Goal: Task Accomplishment & Management: Use online tool/utility

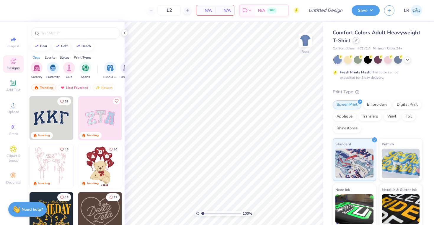
click at [354, 40] on div at bounding box center [356, 40] width 7 height 7
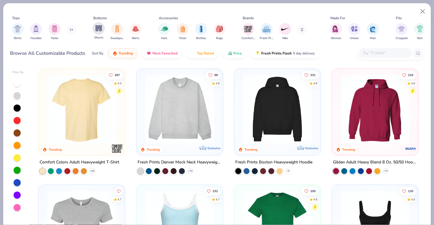
click at [99, 30] on img "filter for Shorts" at bounding box center [98, 28] width 7 height 7
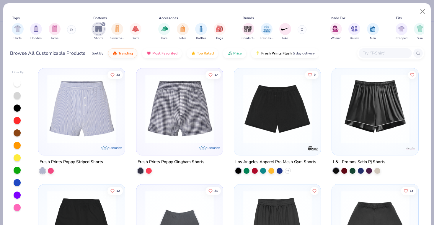
scroll to position [256, 0]
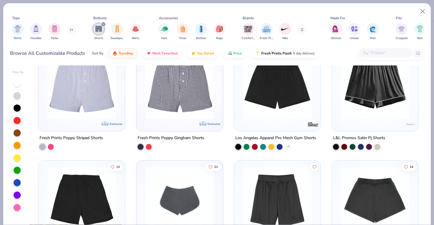
click at [186, 110] on img at bounding box center [179, 84] width 75 height 69
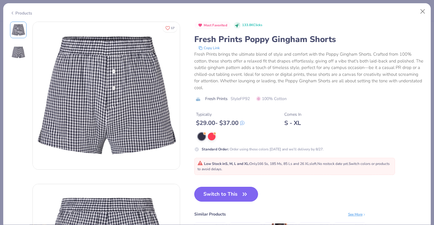
click at [243, 190] on icon "button" at bounding box center [245, 194] width 8 height 8
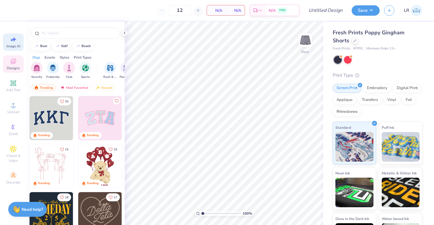
click at [14, 43] on icon at bounding box center [13, 39] width 7 height 7
select select "4"
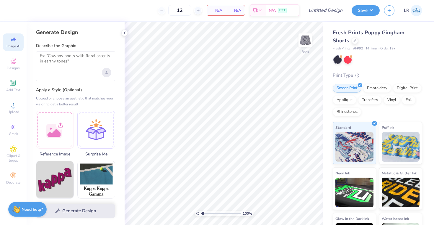
click at [107, 73] on icon "Upload image" at bounding box center [107, 73] width 2 height 1
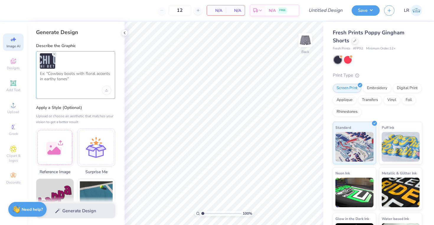
click at [67, 77] on textarea at bounding box center [76, 78] width 72 height 15
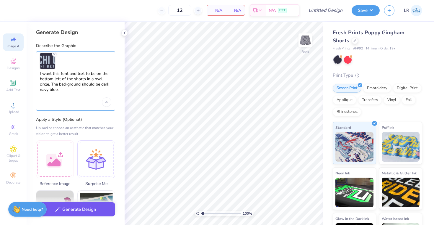
type textarea "I want this font and text to be on the bottom left of the shorts in a oval circ…"
click at [93, 209] on button "Generate Design" at bounding box center [75, 209] width 79 height 14
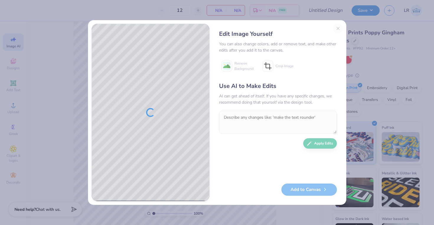
click at [338, 26] on div "Edit Image Yourself You can also change colors, add or remove text, and make ot…" at bounding box center [278, 112] width 130 height 177
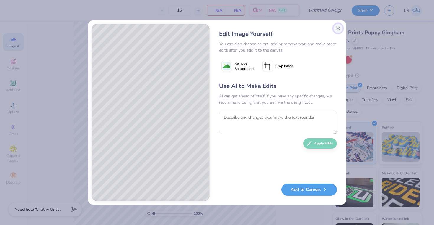
click at [339, 28] on button "Close" at bounding box center [338, 28] width 9 height 9
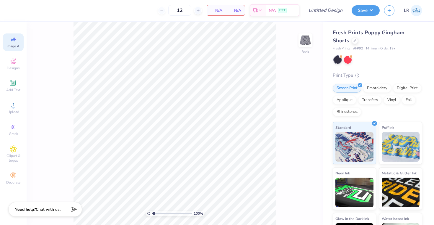
scroll to position [0, 13]
click at [13, 69] on span "Designs" at bounding box center [13, 68] width 13 height 5
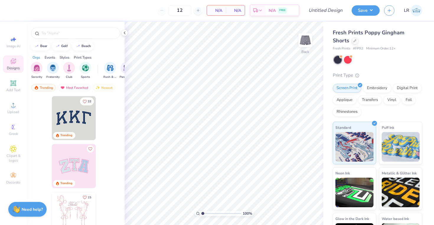
scroll to position [0, 0]
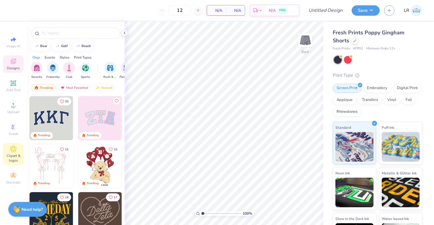
click at [14, 153] on span "Clipart & logos" at bounding box center [13, 157] width 21 height 9
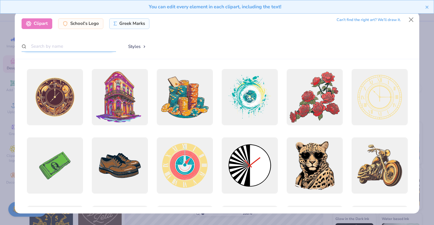
click at [63, 46] on input "text" at bounding box center [69, 46] width 95 height 11
type input "b"
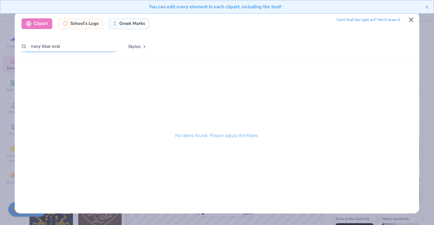
type input "navy blue oval"
click at [414, 19] on button "Close" at bounding box center [411, 19] width 11 height 11
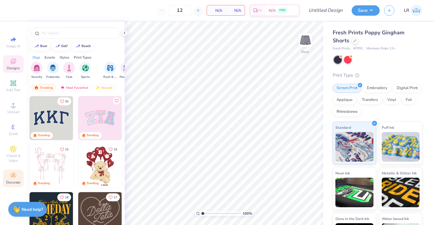
click at [14, 180] on span "Decorate" at bounding box center [13, 182] width 14 height 5
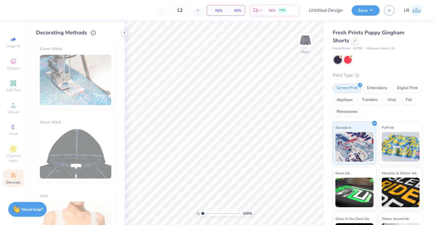
click at [126, 32] on icon at bounding box center [124, 32] width 5 height 5
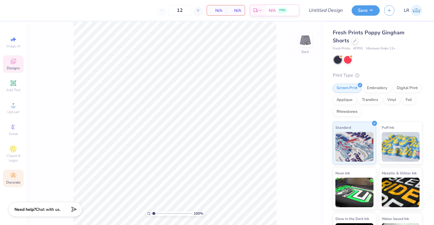
click at [12, 61] on icon at bounding box center [13, 61] width 7 height 7
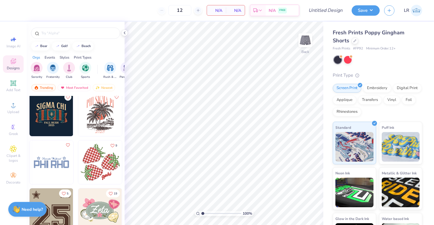
scroll to position [1574, 0]
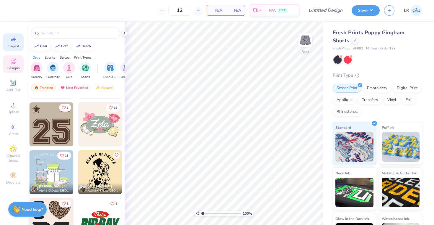
click at [14, 44] on span "Image AI" at bounding box center [14, 46] width 14 height 5
select select "4"
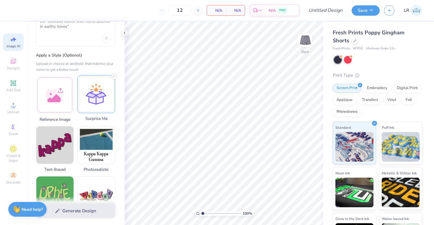
scroll to position [0, 0]
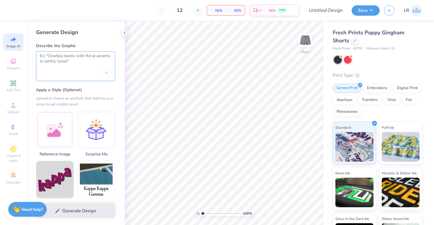
click at [69, 64] on textarea at bounding box center [76, 60] width 72 height 15
click at [106, 74] on div "Upload image" at bounding box center [106, 72] width 9 height 9
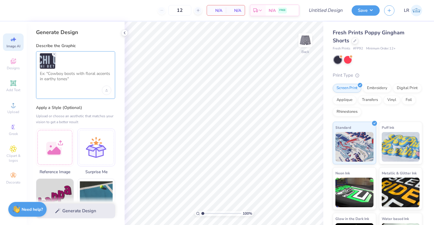
click at [65, 79] on textarea at bounding box center [76, 78] width 72 height 15
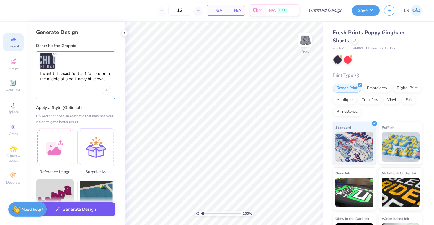
type textarea "I want this exact font anf font color in the middle of a dark navy blue oval"
click at [91, 213] on button "Generate Design" at bounding box center [75, 209] width 79 height 14
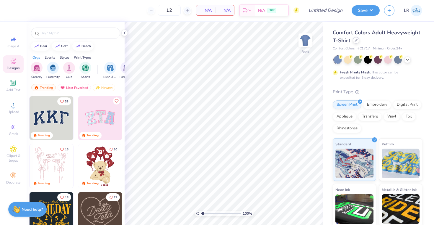
click at [355, 41] on icon at bounding box center [356, 40] width 3 height 3
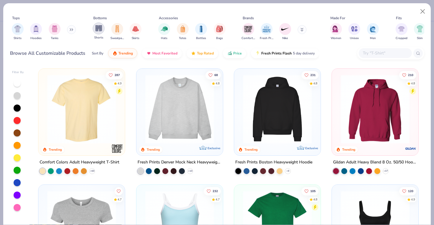
click at [99, 30] on img "filter for Shorts" at bounding box center [98, 28] width 7 height 7
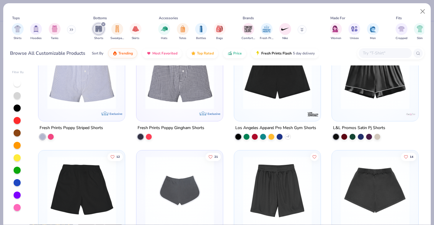
scroll to position [267, 0]
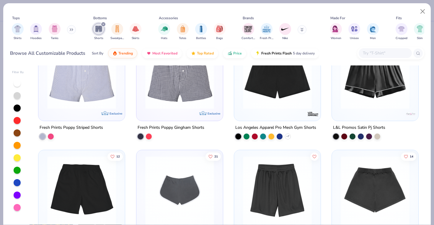
click at [188, 107] on img at bounding box center [179, 74] width 75 height 69
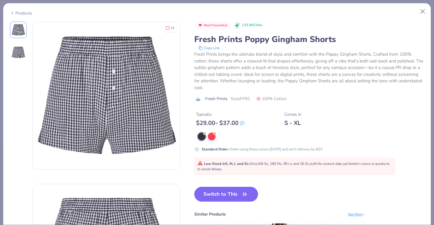
click at [200, 138] on div at bounding box center [202, 136] width 8 height 8
click at [219, 194] on button "Switch to This" at bounding box center [226, 194] width 64 height 15
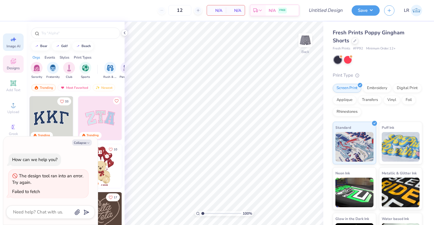
click at [14, 40] on icon at bounding box center [14, 39] width 4 height 4
type textarea "x"
select select "4"
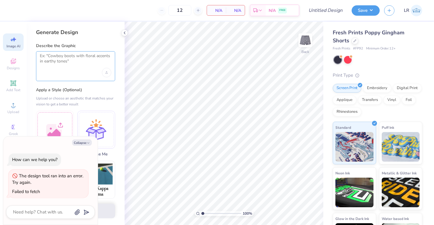
click at [71, 56] on textarea at bounding box center [76, 60] width 72 height 15
paste textarea "We want this on the left bottom side of the shorts, and we want the chi o phi b…"
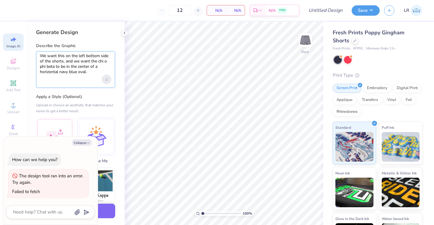
type textarea "We want this on the left bottom side of the shorts, and we want the chi o phi b…"
click at [106, 82] on div "Upload image" at bounding box center [106, 78] width 9 height 9
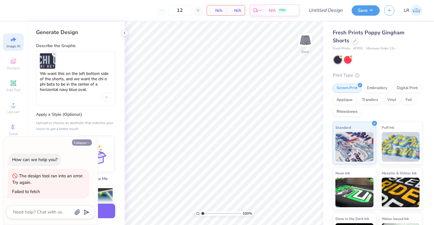
click at [85, 142] on button "Collapse" at bounding box center [82, 142] width 20 height 6
type textarea "x"
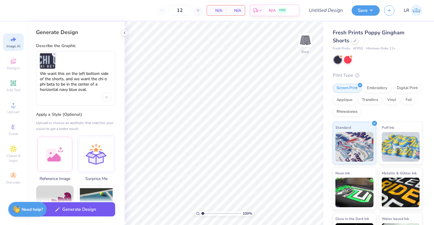
click at [93, 212] on button "Generate Design" at bounding box center [75, 209] width 79 height 14
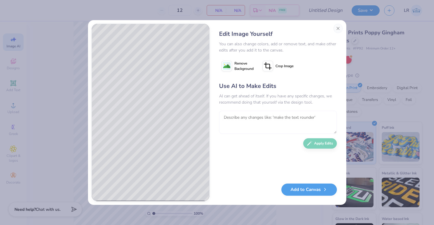
click at [242, 118] on textarea at bounding box center [278, 122] width 118 height 23
type textarea "i wanted to keep the same font as before"
click at [325, 145] on button "Apply Edits" at bounding box center [321, 142] width 34 height 10
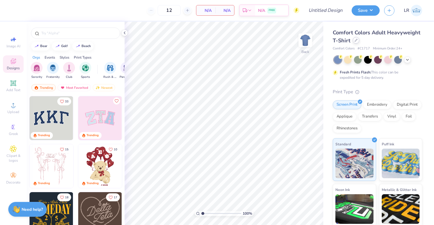
click at [357, 43] on div "Comfort Colors Adult Heavyweight T-Shirt" at bounding box center [378, 37] width 90 height 16
click at [356, 40] on icon at bounding box center [356, 40] width 2 height 2
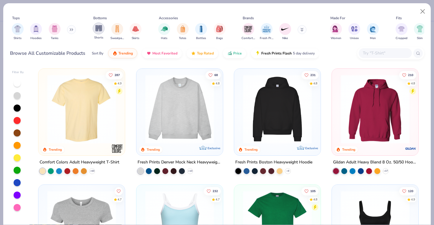
click at [99, 32] on img "filter for Shorts" at bounding box center [98, 28] width 7 height 7
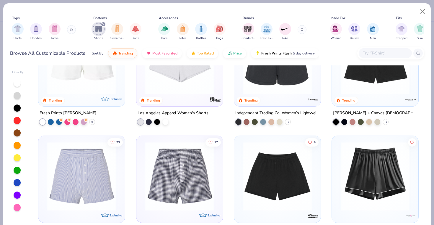
scroll to position [166, 0]
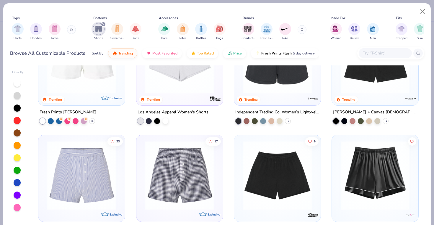
click at [179, 168] on img at bounding box center [179, 174] width 75 height 69
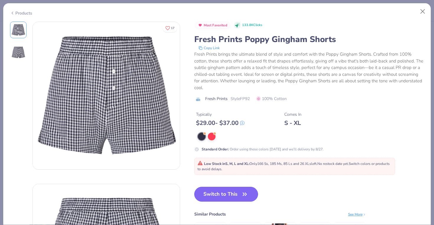
click at [236, 192] on button "Switch to This" at bounding box center [226, 194] width 64 height 15
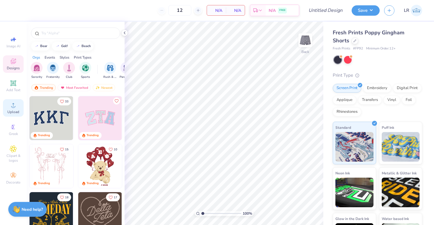
click at [13, 108] on circle at bounding box center [13, 106] width 3 height 3
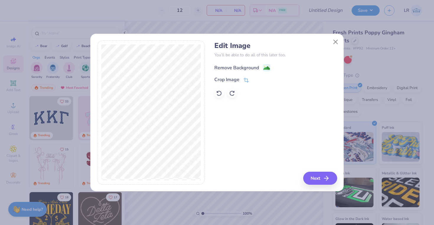
click at [250, 67] on div "Remove Background" at bounding box center [237, 67] width 45 height 7
click at [316, 177] on button "Next" at bounding box center [321, 177] width 34 height 13
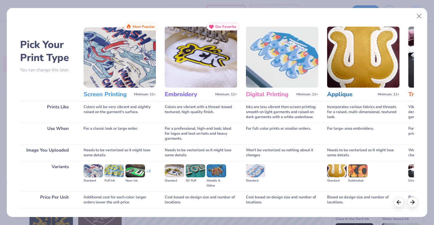
scroll to position [40, 0]
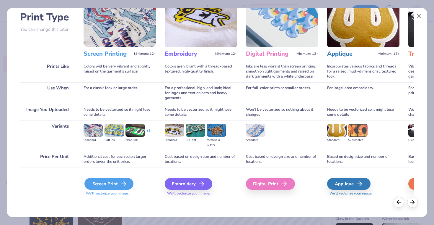
click at [110, 185] on div "Screen Print" at bounding box center [109, 184] width 49 height 12
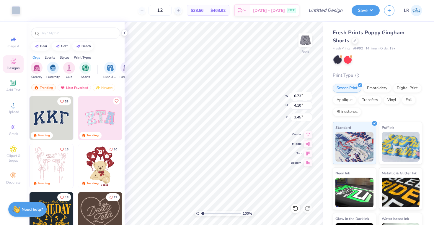
type input "3.80"
type input "2.32"
type input "7.07"
type input "4.13"
type input "2.94"
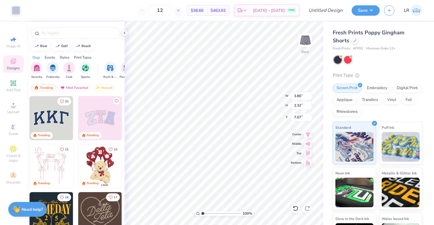
type input "6.77"
type input "7.02"
click at [15, 9] on div at bounding box center [16, 10] width 8 height 8
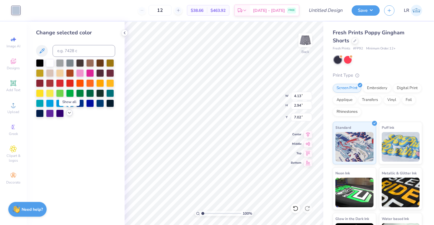
click at [69, 113] on polyline at bounding box center [69, 112] width 2 height 1
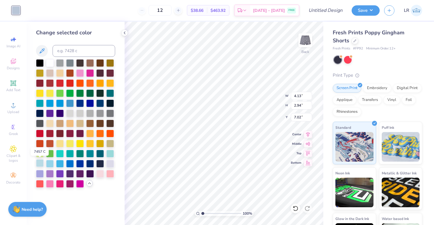
click at [41, 162] on div at bounding box center [40, 163] width 8 height 8
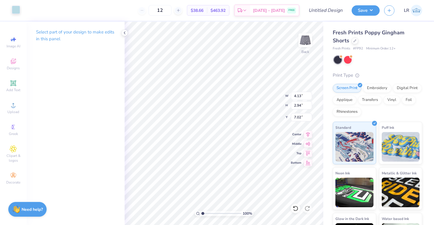
click at [18, 13] on div at bounding box center [16, 10] width 8 height 8
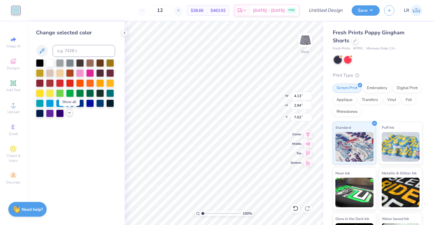
click at [69, 110] on div at bounding box center [69, 112] width 7 height 7
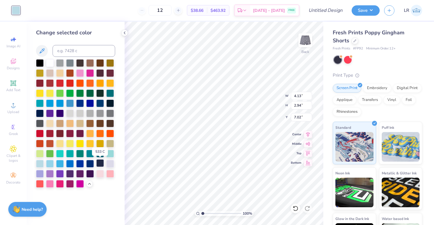
click at [101, 165] on div at bounding box center [100, 163] width 8 height 8
click at [90, 161] on div at bounding box center [90, 163] width 8 height 8
click at [80, 163] on div at bounding box center [80, 163] width 8 height 8
click at [70, 163] on div at bounding box center [70, 163] width 8 height 8
click at [59, 164] on div at bounding box center [60, 163] width 8 height 8
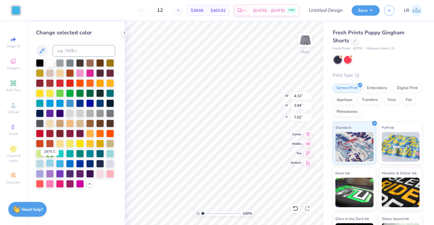
click at [50, 164] on div at bounding box center [50, 163] width 8 height 8
click at [42, 162] on div at bounding box center [40, 163] width 8 height 8
click at [111, 164] on div at bounding box center [110, 163] width 8 height 8
click at [39, 161] on div at bounding box center [40, 163] width 8 height 8
click at [114, 100] on div at bounding box center [110, 103] width 8 height 8
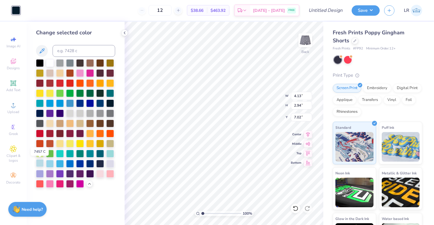
click at [40, 163] on div at bounding box center [40, 163] width 8 height 8
type input "4.15"
type input "3.00"
type input "6.99"
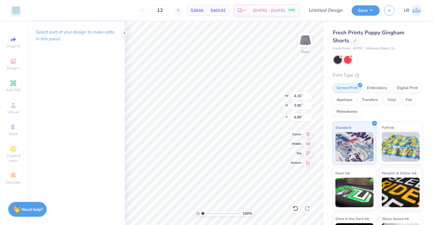
type input "7.12"
type input "4.18"
type input "3.07"
type input "7.09"
click at [15, 13] on div at bounding box center [16, 10] width 8 height 8
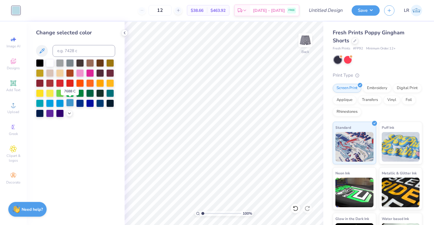
click at [69, 103] on div at bounding box center [70, 103] width 8 height 8
click at [80, 102] on div at bounding box center [80, 103] width 8 height 8
click at [91, 103] on div at bounding box center [90, 103] width 8 height 8
click at [101, 105] on div at bounding box center [100, 103] width 8 height 8
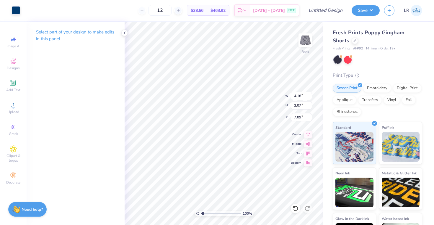
type input "3.06"
type input "7.10"
type input "4.16"
type input "3.02"
type input "7.12"
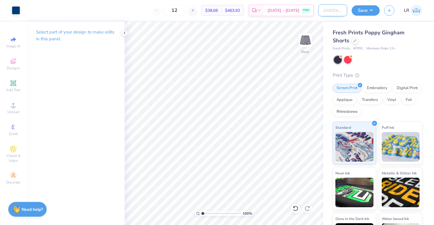
click at [330, 11] on input "Design Title" at bounding box center [333, 10] width 29 height 12
type input "CHI O WISH WEEK SHORTS"
click at [363, 12] on button "Save" at bounding box center [366, 9] width 28 height 10
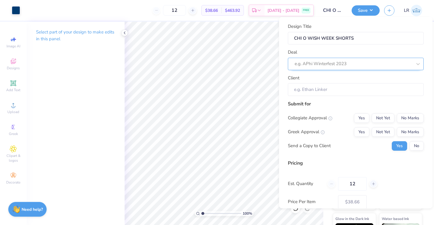
click at [358, 64] on div at bounding box center [354, 64] width 118 height 8
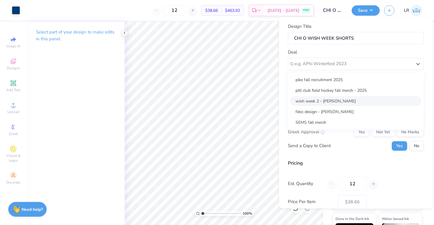
click at [348, 101] on div "wish week 2 - Leah Boyle" at bounding box center [356, 101] width 131 height 10
type input "[PERSON_NAME]"
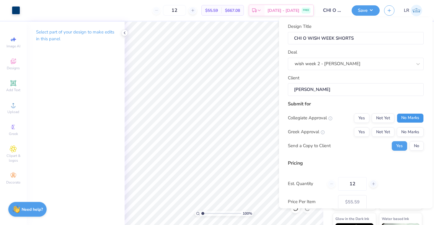
click at [409, 117] on button "No Marks" at bounding box center [410, 117] width 27 height 9
click at [364, 129] on button "Yes" at bounding box center [361, 131] width 15 height 9
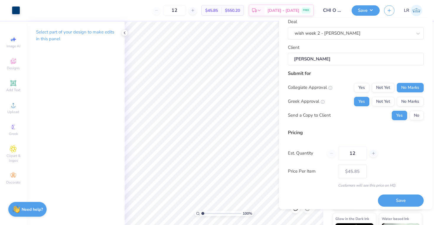
scroll to position [34, 0]
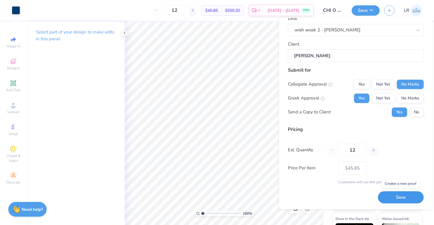
click at [396, 198] on button "Save" at bounding box center [401, 197] width 46 height 12
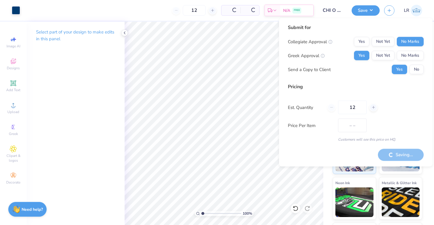
type input "$38.66"
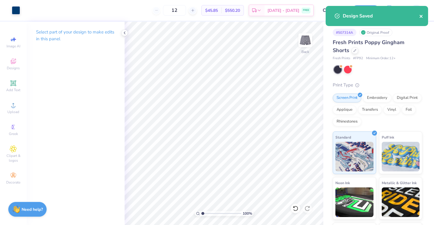
click at [421, 15] on icon "close" at bounding box center [422, 16] width 4 height 5
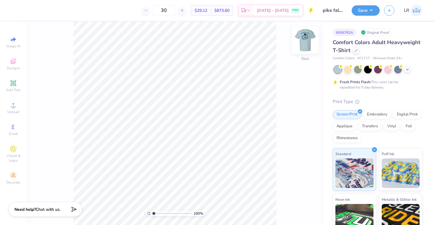
click at [308, 40] on img at bounding box center [306, 40] width 24 height 24
click at [355, 53] on div at bounding box center [356, 50] width 7 height 7
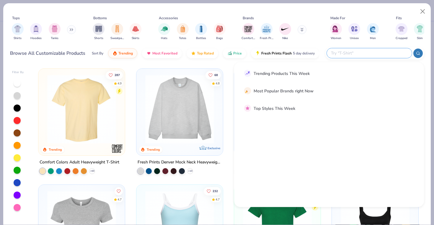
click at [379, 52] on input "text" at bounding box center [369, 53] width 77 height 7
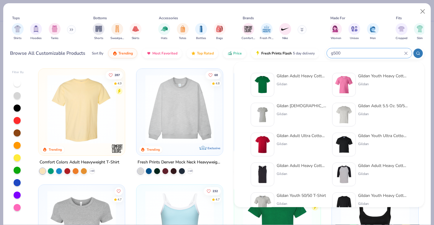
type input "g500"
click at [258, 79] on img at bounding box center [263, 84] width 18 height 18
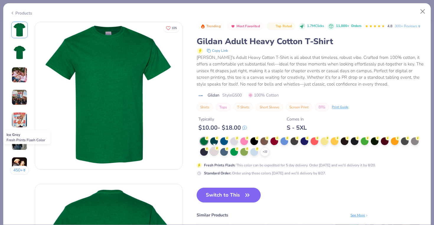
click at [215, 151] on div at bounding box center [214, 151] width 8 height 8
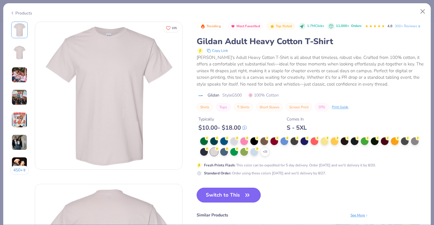
click at [236, 196] on button "Switch to This" at bounding box center [229, 194] width 64 height 15
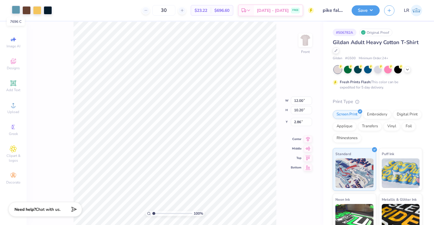
click at [16, 12] on div at bounding box center [16, 10] width 8 height 8
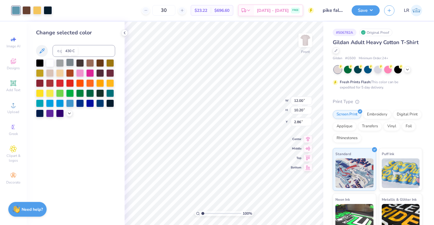
click at [71, 64] on div at bounding box center [70, 63] width 8 height 8
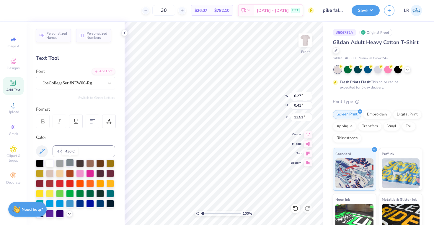
click at [71, 162] on div at bounding box center [70, 163] width 8 height 8
click at [111, 185] on div at bounding box center [110, 183] width 8 height 8
click at [40, 171] on div at bounding box center [40, 173] width 8 height 8
click at [101, 183] on div at bounding box center [100, 183] width 8 height 8
click at [50, 192] on div at bounding box center [50, 193] width 8 height 8
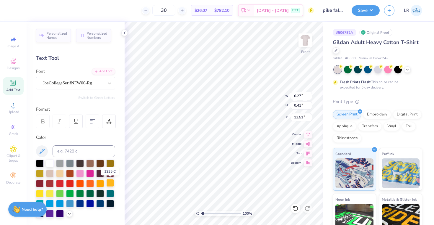
click at [111, 183] on div at bounding box center [110, 183] width 8 height 8
click at [72, 164] on div at bounding box center [70, 163] width 8 height 8
click at [17, 9] on div at bounding box center [16, 10] width 8 height 8
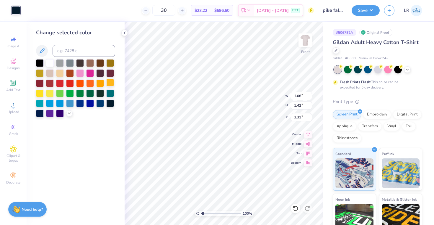
click at [111, 82] on div at bounding box center [110, 83] width 8 height 8
click at [39, 59] on div at bounding box center [40, 63] width 8 height 8
click at [296, 204] on div at bounding box center [295, 207] width 9 height 9
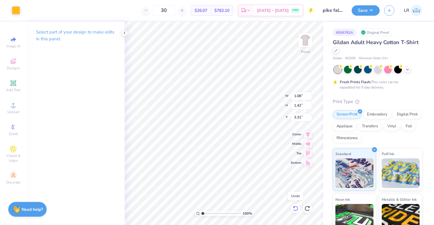
click at [296, 205] on icon at bounding box center [296, 208] width 6 height 6
click at [48, 10] on div at bounding box center [48, 10] width 8 height 8
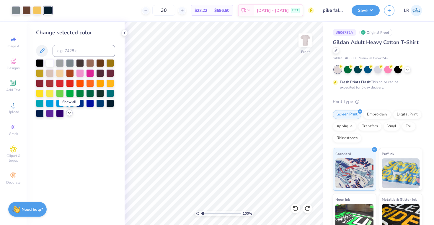
click at [68, 111] on icon at bounding box center [69, 112] width 5 height 5
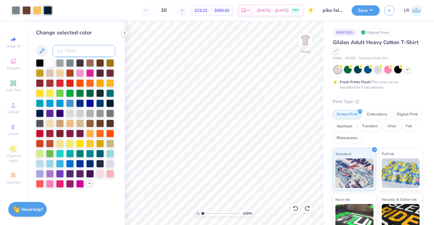
click at [70, 52] on input at bounding box center [84, 51] width 63 height 12
type input "141"
click at [296, 208] on icon at bounding box center [296, 208] width 6 height 6
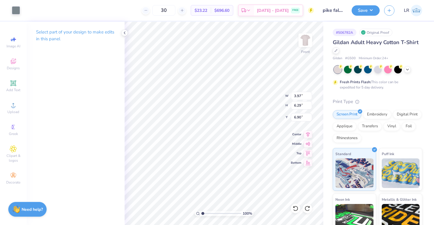
type input "3.53"
type input "6.17"
type input "5.74"
type input "3.97"
type input "6.29"
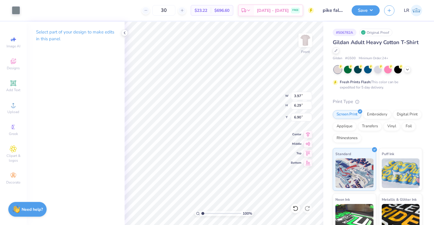
type input "6.87"
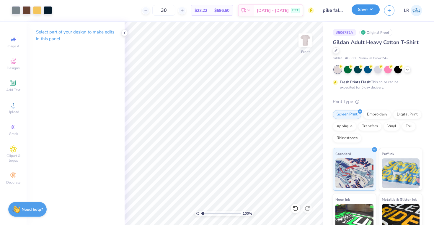
click at [364, 12] on button "Save" at bounding box center [366, 9] width 28 height 10
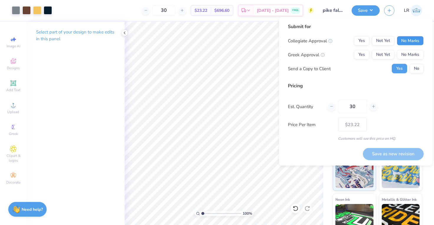
click at [409, 39] on button "No Marks" at bounding box center [410, 40] width 27 height 9
click at [368, 57] on button "Yes" at bounding box center [361, 54] width 15 height 9
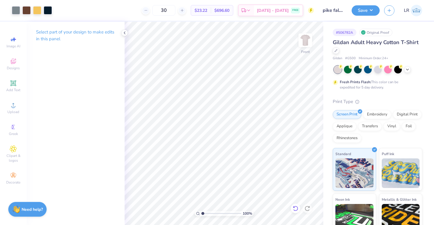
click at [297, 209] on icon at bounding box center [295, 207] width 5 height 5
click at [370, 8] on button "Save" at bounding box center [366, 9] width 28 height 10
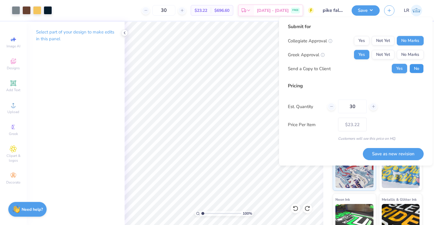
click at [417, 71] on button "No" at bounding box center [417, 68] width 14 height 9
click at [398, 155] on button "Save as new revision" at bounding box center [393, 153] width 61 height 12
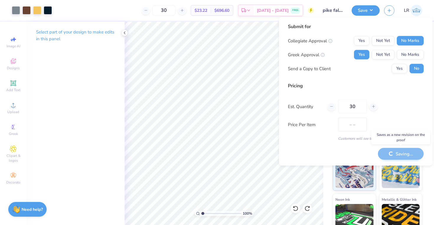
type input "$23.22"
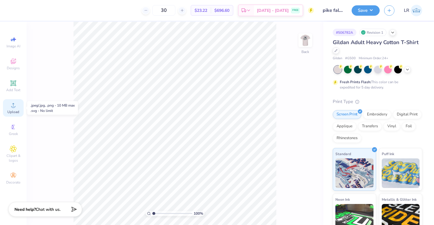
click at [12, 107] on circle at bounding box center [13, 106] width 3 height 3
click at [14, 110] on span "Upload" at bounding box center [13, 111] width 12 height 5
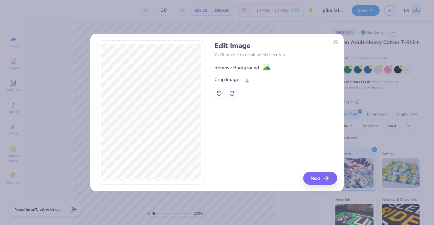
click at [241, 67] on div "Remove Background" at bounding box center [237, 67] width 45 height 7
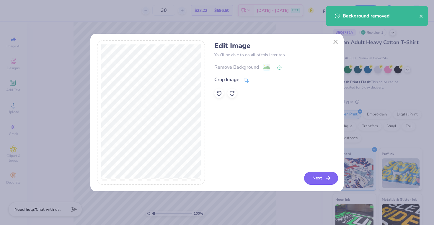
click at [314, 178] on button "Next" at bounding box center [321, 177] width 34 height 13
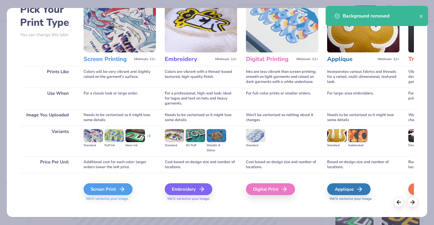
scroll to position [40, 0]
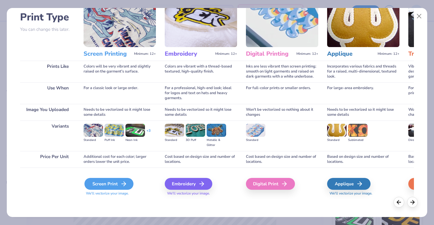
click at [113, 184] on div "Screen Print" at bounding box center [109, 184] width 49 height 12
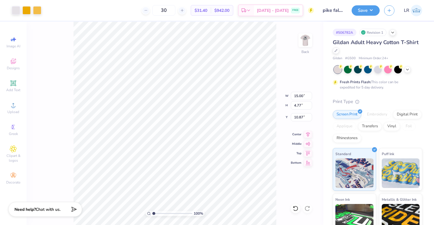
type input "4.90"
type input "1.56"
type input "3.96"
click at [15, 9] on div at bounding box center [16, 10] width 8 height 8
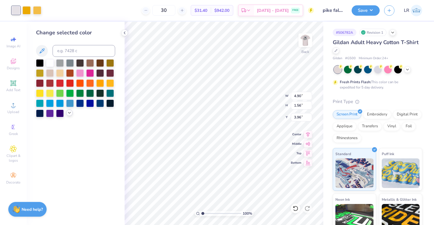
click at [69, 115] on div at bounding box center [69, 112] width 7 height 7
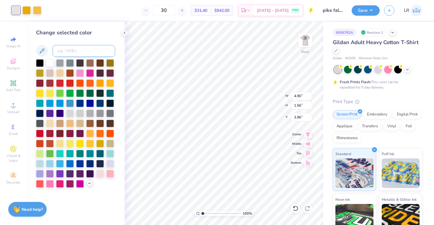
click at [59, 46] on input at bounding box center [84, 51] width 63 height 12
type input "124"
click at [27, 10] on div at bounding box center [26, 10] width 8 height 8
click at [68, 52] on input at bounding box center [84, 51] width 63 height 12
type input "124"
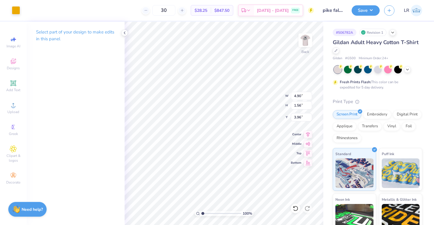
type input "3.86"
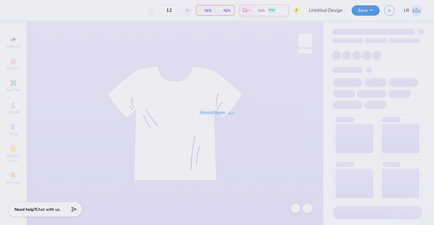
type input "pike fall rush 2025 CC"
type input "30"
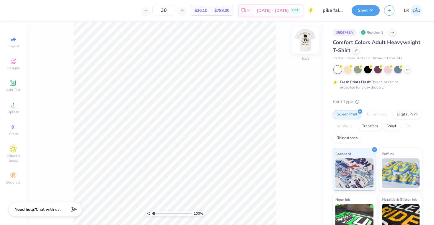
click at [307, 42] on img at bounding box center [306, 40] width 24 height 24
click at [356, 48] on icon at bounding box center [356, 49] width 3 height 3
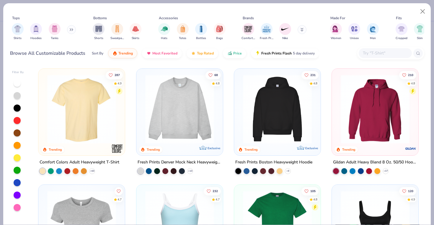
click at [378, 53] on input "text" at bounding box center [386, 53] width 46 height 7
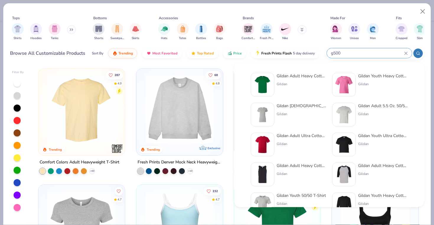
type input "g500"
click at [300, 79] on div "Gildan Adult Heavy Cotton T-Shirt Gildan" at bounding box center [302, 85] width 50 height 24
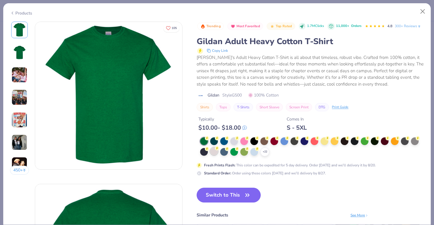
click at [215, 150] on div at bounding box center [214, 151] width 8 height 8
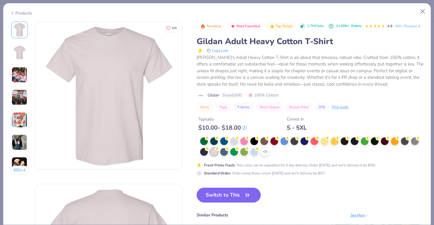
click at [235, 195] on button "Switch to This" at bounding box center [229, 194] width 64 height 15
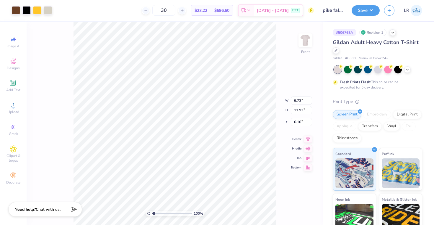
type input "6.48"
type input "7.94"
type input "6.31"
type input "9.35"
type input "1.74"
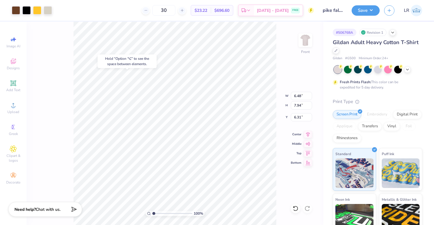
type input "18.36"
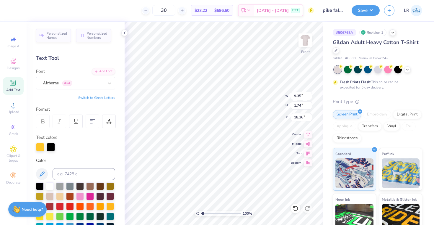
type input "14.81"
click at [52, 148] on div at bounding box center [51, 146] width 8 height 8
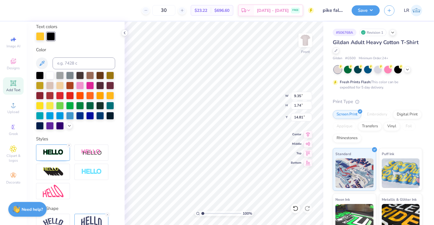
scroll to position [116, 0]
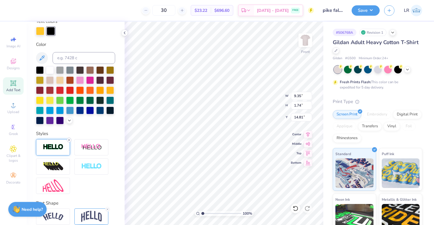
click at [70, 140] on line at bounding box center [69, 140] width 2 height 2
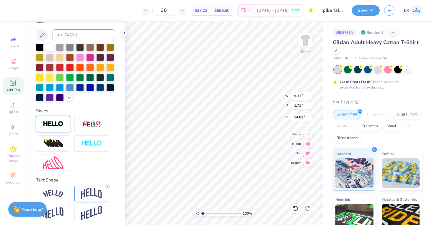
type input "9.31"
type input "1.71"
type input "14.83"
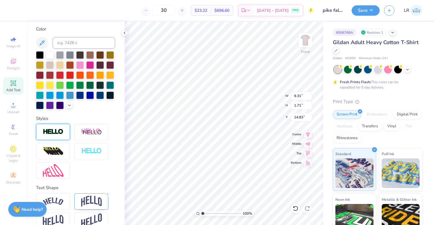
scroll to position [119, 0]
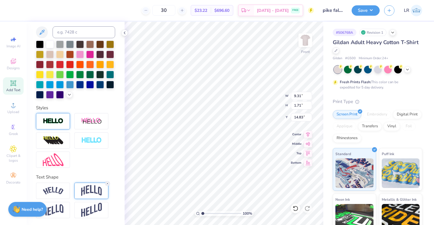
click at [108, 183] on icon at bounding box center [108, 183] width 4 height 4
type input "1.01"
type input "15.18"
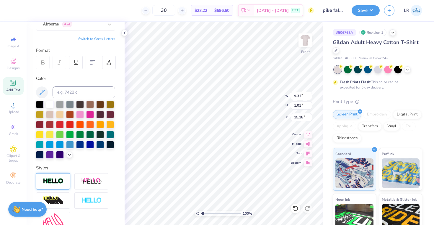
scroll to position [52, 0]
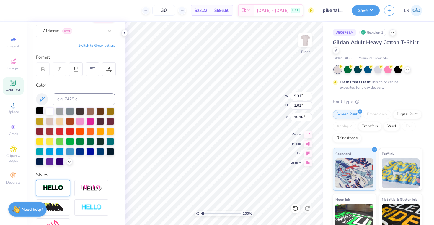
click at [39, 110] on div at bounding box center [40, 111] width 8 height 8
click at [40, 110] on div at bounding box center [40, 111] width 8 height 8
click at [41, 110] on div at bounding box center [40, 111] width 8 height 8
click at [38, 110] on div at bounding box center [40, 111] width 8 height 8
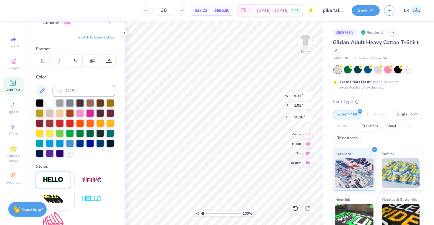
scroll to position [0, 0]
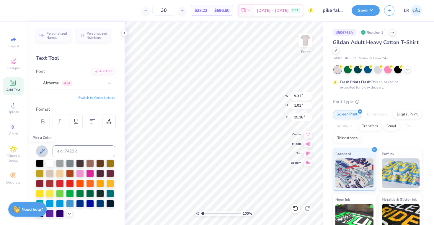
click at [43, 150] on icon at bounding box center [42, 150] width 5 height 5
click at [40, 162] on div at bounding box center [40, 163] width 8 height 8
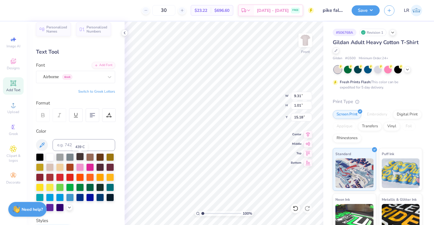
scroll to position [7, 0]
click at [109, 75] on icon at bounding box center [110, 77] width 6 height 6
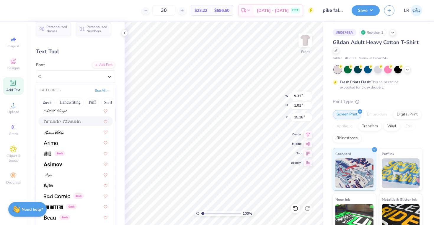
scroll to position [197, 0]
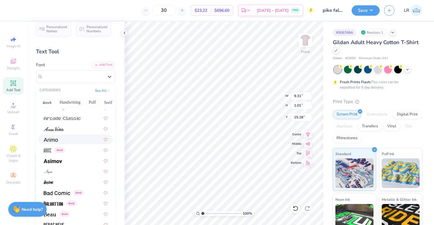
click at [78, 139] on div at bounding box center [76, 139] width 64 height 6
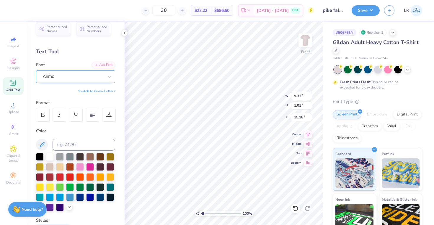
click at [69, 80] on div "Arimo" at bounding box center [73, 76] width 62 height 9
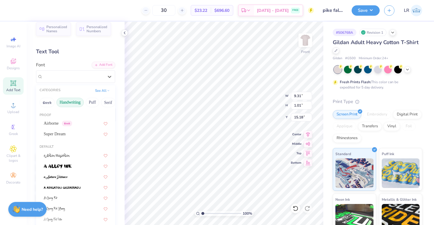
click at [72, 105] on button "Handwriting" at bounding box center [69, 102] width 27 height 9
click at [92, 103] on button "Puff" at bounding box center [93, 102] width 14 height 9
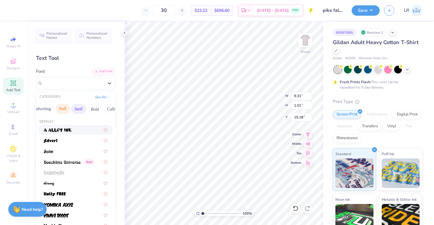
scroll to position [0, 30]
click at [93, 109] on button "Bold" at bounding box center [94, 108] width 14 height 9
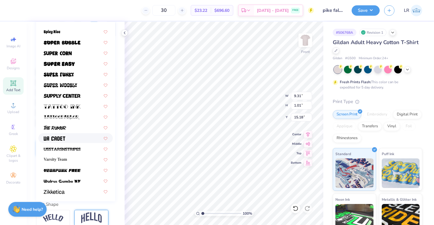
scroll to position [92, 0]
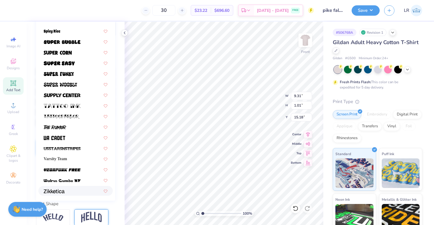
click at [66, 190] on div at bounding box center [76, 190] width 64 height 6
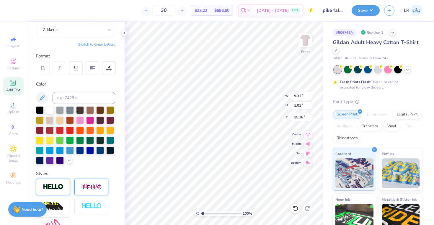
scroll to position [0, 0]
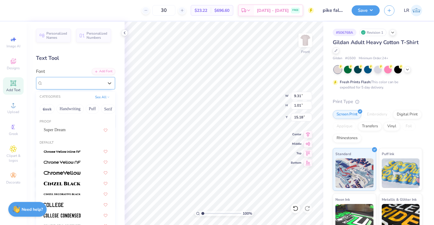
click at [100, 79] on div at bounding box center [73, 83] width 61 height 8
click at [47, 111] on button "Greek" at bounding box center [47, 108] width 15 height 9
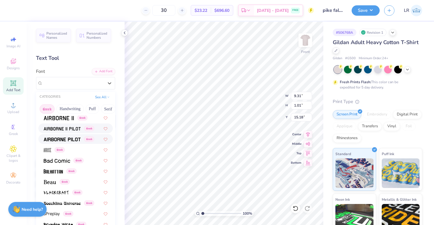
scroll to position [37, 0]
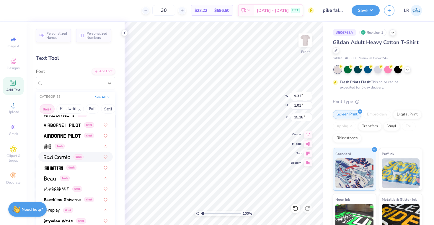
click at [67, 157] on img at bounding box center [57, 157] width 27 height 4
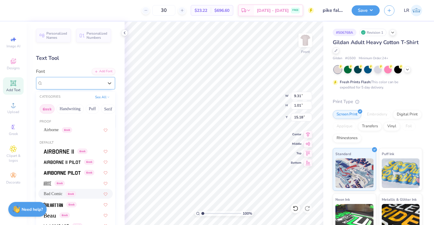
click at [89, 85] on div "Bad Comic Greek" at bounding box center [73, 82] width 62 height 9
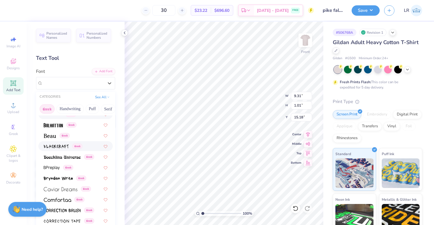
scroll to position [82, 0]
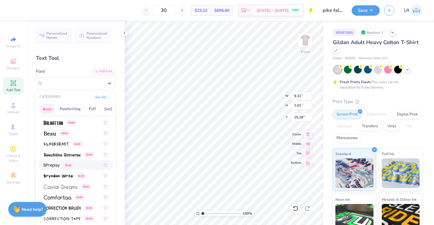
click at [54, 165] on img at bounding box center [52, 165] width 16 height 4
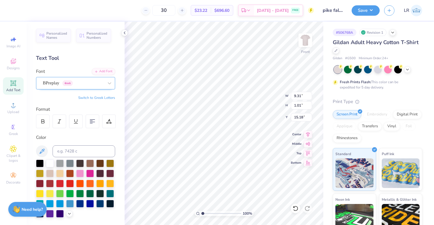
click at [94, 84] on div "BPreplay Greek" at bounding box center [73, 82] width 62 height 9
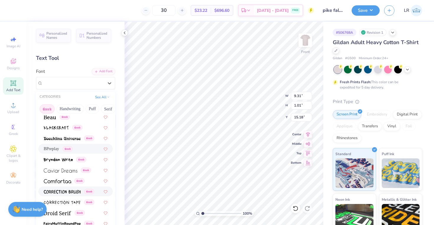
scroll to position [99, 0]
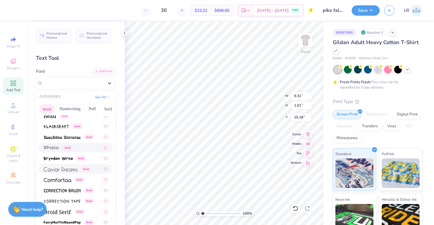
click at [69, 169] on img at bounding box center [61, 169] width 34 height 4
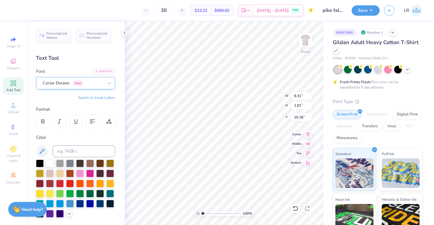
click at [61, 85] on div "Caviar Dreams Greek" at bounding box center [73, 82] width 62 height 9
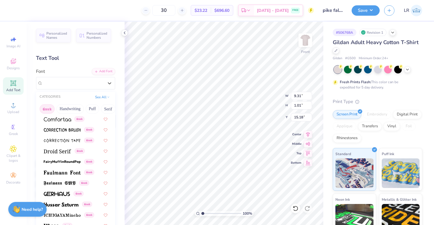
scroll to position [160, 0]
click at [70, 161] on img at bounding box center [62, 161] width 37 height 4
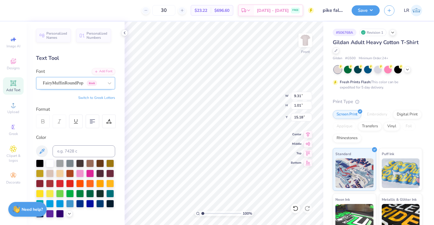
click at [74, 84] on div "FairyMuffinRoundPop Greek" at bounding box center [73, 82] width 62 height 9
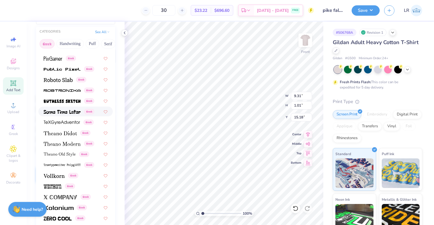
scroll to position [66, 0]
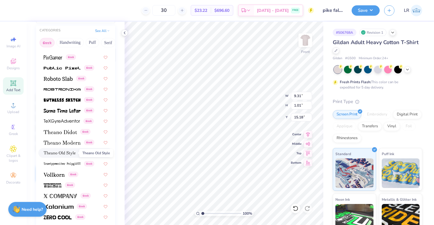
click at [62, 152] on img at bounding box center [60, 153] width 32 height 4
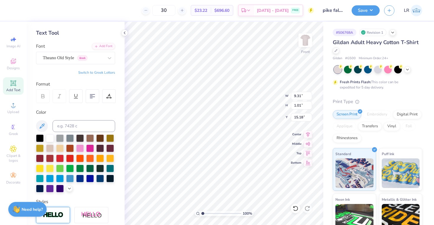
scroll to position [20, 0]
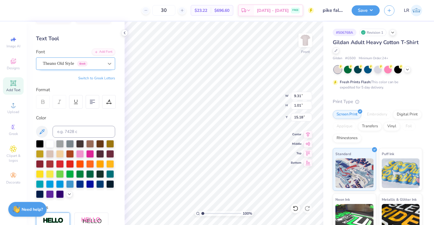
click at [105, 63] on div at bounding box center [109, 63] width 11 height 11
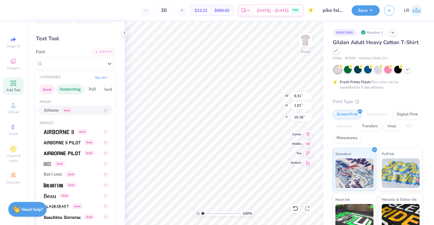
click at [71, 90] on button "Handwriting" at bounding box center [69, 89] width 27 height 9
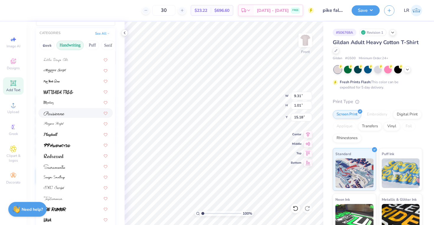
scroll to position [119, 0]
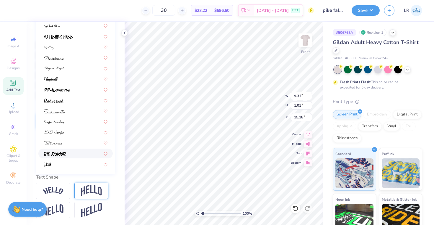
click at [71, 155] on div at bounding box center [76, 153] width 64 height 6
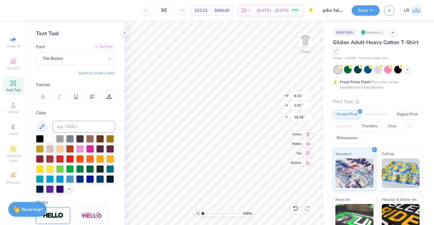
scroll to position [0, 0]
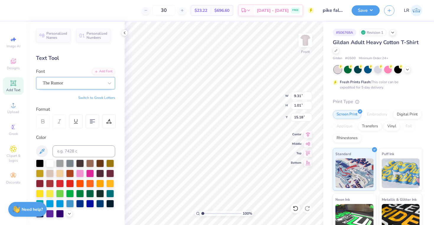
click at [60, 85] on div "The Rumor" at bounding box center [73, 82] width 62 height 9
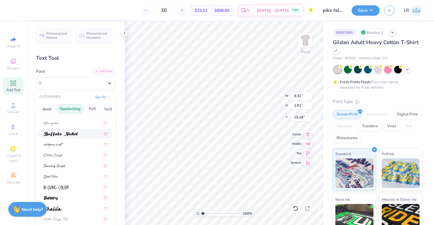
scroll to position [39, 0]
click at [51, 108] on button "Greek" at bounding box center [47, 108] width 15 height 9
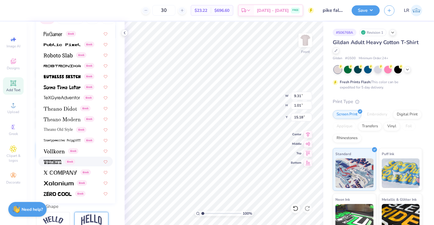
scroll to position [95, 0]
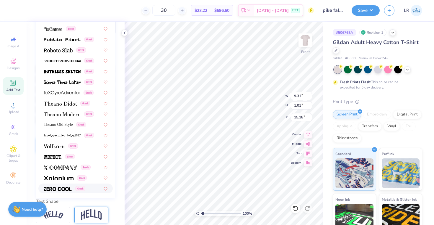
click at [63, 188] on img at bounding box center [58, 189] width 28 height 4
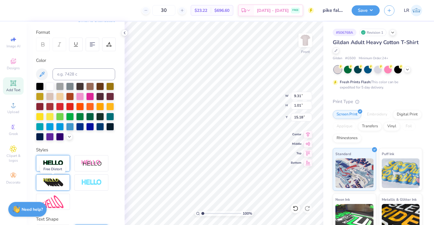
scroll to position [0, 0]
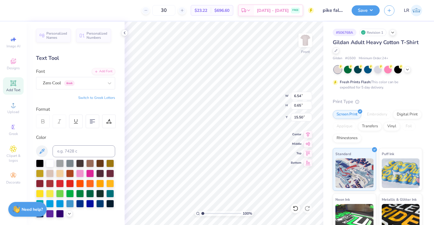
type input "6.54"
type input "0.65"
type input "14.84"
